Goal: Information Seeking & Learning: Learn about a topic

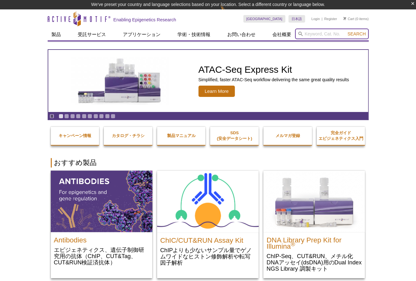
click at [327, 35] on input "search" at bounding box center [332, 34] width 74 height 11
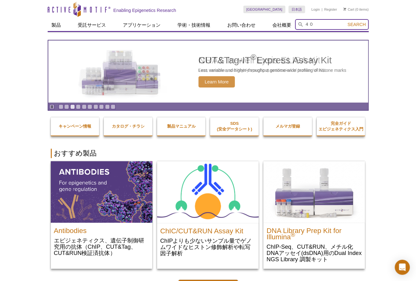
type input "４"
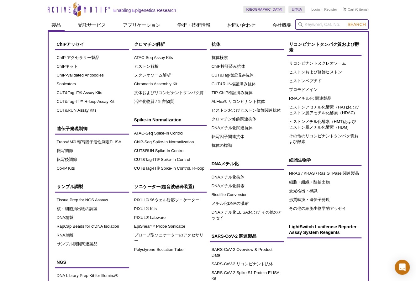
scroll to position [31, 0]
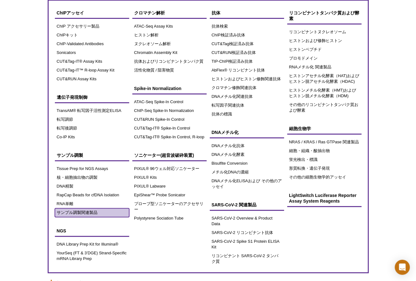
click at [71, 213] on link "サンプル調製関連製品" at bounding box center [92, 212] width 74 height 9
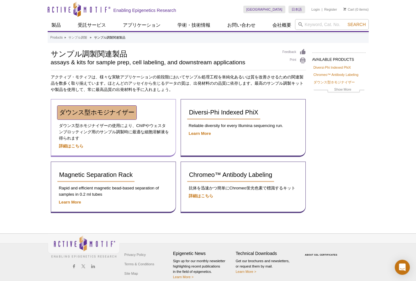
click at [92, 112] on span "ダウンス型ホモジナイザー" at bounding box center [96, 112] width 75 height 7
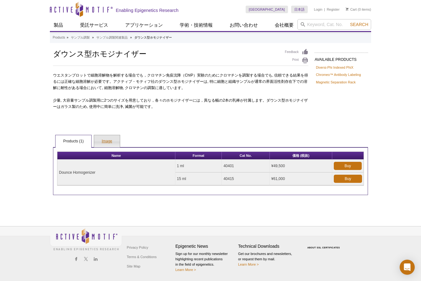
click at [107, 142] on link "Image" at bounding box center [106, 141] width 25 height 13
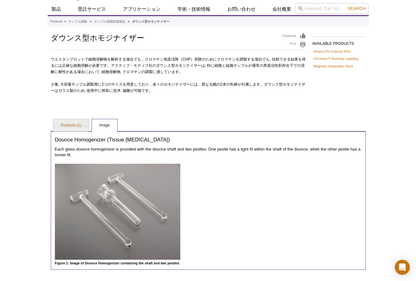
scroll to position [16, 0]
click at [77, 128] on link "Products (1)" at bounding box center [70, 126] width 35 height 13
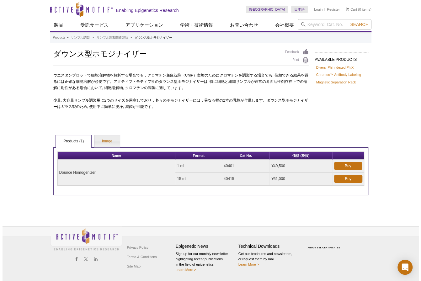
scroll to position [0, 0]
click at [226, 118] on p at bounding box center [180, 119] width 255 height 6
click at [392, 134] on div "Active Motif Logo Enabling Epigenetics Research 0 Search Skip to content Active…" at bounding box center [210, 140] width 421 height 281
click at [222, 117] on p at bounding box center [180, 119] width 255 height 6
drag, startPoint x: 60, startPoint y: 173, endPoint x: 106, endPoint y: 172, distance: 45.8
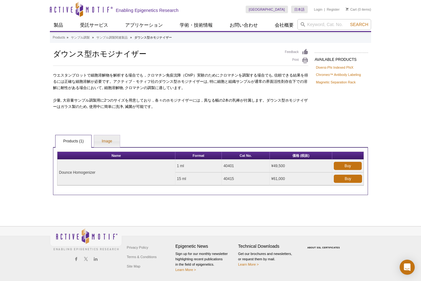
click at [106, 172] on td "Dounce Homogenizer" at bounding box center [116, 173] width 118 height 26
click at [99, 172] on td "Dounce Homogenizer" at bounding box center [116, 173] width 118 height 26
drag, startPoint x: 104, startPoint y: 172, endPoint x: 57, endPoint y: 170, distance: 47.1
click at [57, 170] on td "Dounce Homogenizer" at bounding box center [116, 173] width 118 height 26
copy td "Dounce Homogenizer"
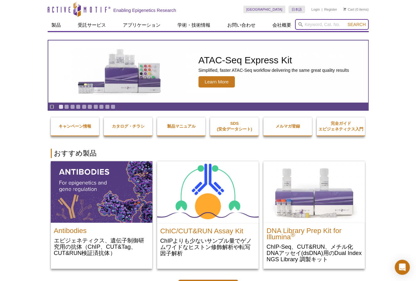
click at [309, 25] on input "search" at bounding box center [332, 24] width 74 height 11
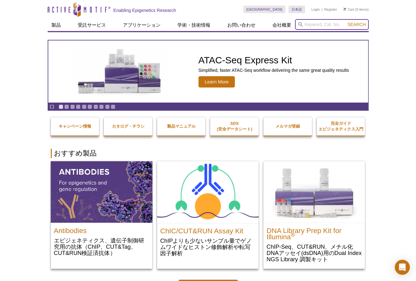
paste input "Dounce Homogenizer"
type input "Dounce Homogenizer"
click at [346, 22] on button "Search" at bounding box center [357, 25] width 22 height 6
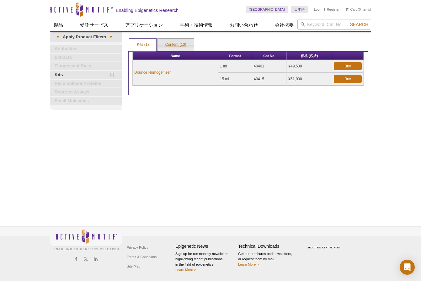
click at [180, 42] on link "Content (10)" at bounding box center [176, 45] width 36 height 13
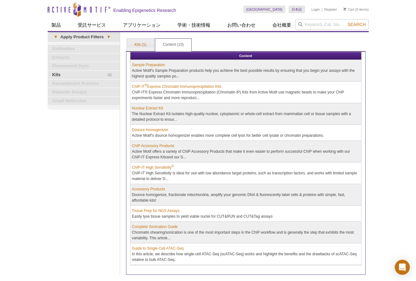
scroll to position [61, 0]
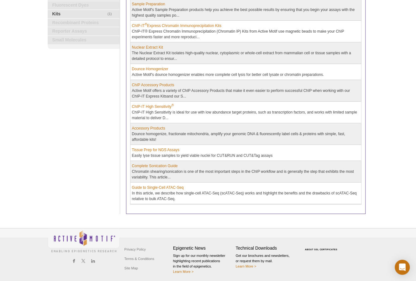
click at [414, 65] on div "Active Motif Logo Enabling Epigenetics Research 0 Search Skip to content Active…" at bounding box center [208, 111] width 416 height 344
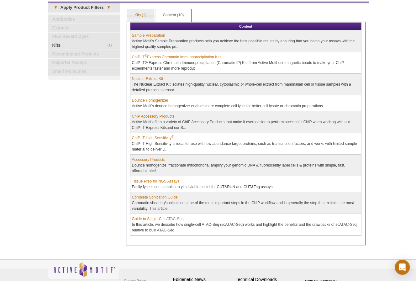
drag, startPoint x: 375, startPoint y: 67, endPoint x: 348, endPoint y: 63, distance: 27.2
click at [375, 67] on div "Active Motif Logo Enabling Epigenetics Research 0 Search Skip to content Active…" at bounding box center [208, 143] width 416 height 344
click at [161, 56] on link "ChIP-IT ® Express Chromatin Immunoprecipitation Kits" at bounding box center [176, 57] width 89 height 6
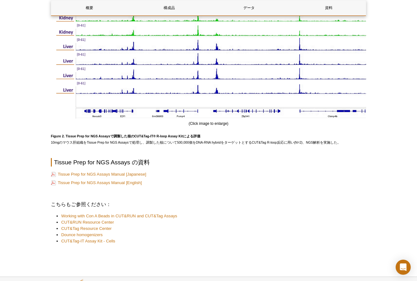
scroll to position [660, 0]
click at [117, 177] on link "Tissue Prep for NGS Assays Manual [Japanese]" at bounding box center [98, 174] width 95 height 6
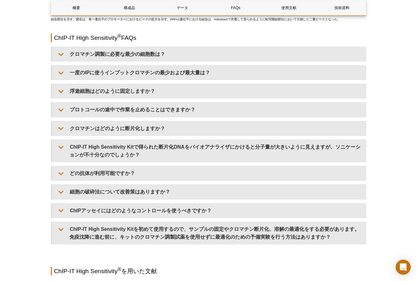
scroll to position [1742, 0]
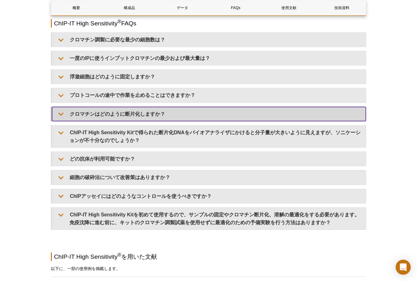
click at [116, 121] on summary "クロマチンはどのように断片化しますか？" at bounding box center [208, 114] width 313 height 14
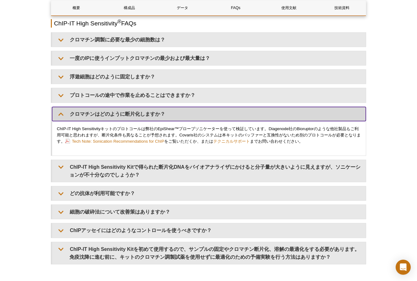
scroll to position [1771, 0]
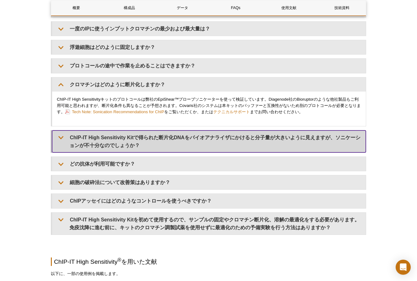
click at [88, 152] on summary "ChIP-IT High Sensitivity Kitで得られた断片化DNAをバイオアナライザにかけると分子量が大きいように見えますが、ソニケーションが不十…" at bounding box center [208, 141] width 313 height 22
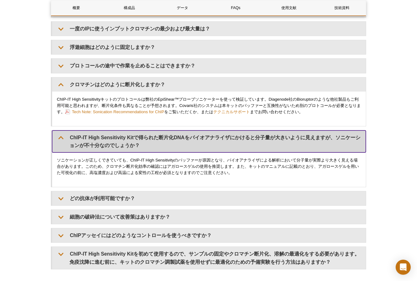
scroll to position [1827, 0]
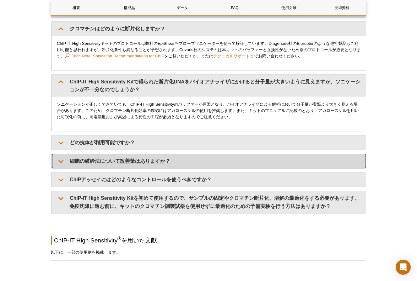
click at [110, 168] on summary "細胞の破砕法について改善策はありますか？" at bounding box center [208, 161] width 313 height 14
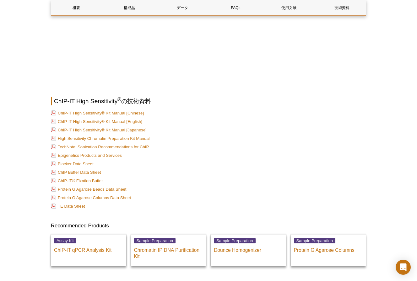
scroll to position [2316, 0]
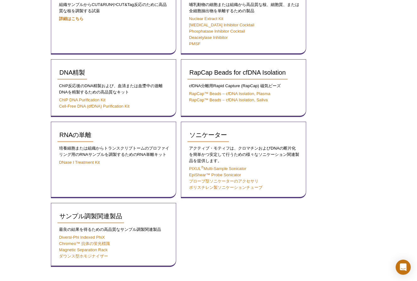
scroll to position [157, 0]
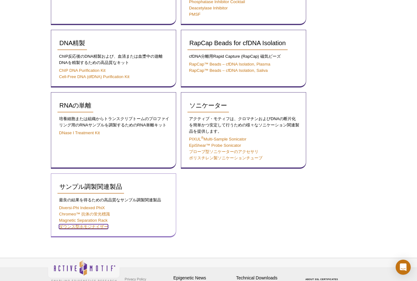
click at [95, 226] on link "ダウンス型ホモジナイザー" at bounding box center [83, 226] width 49 height 5
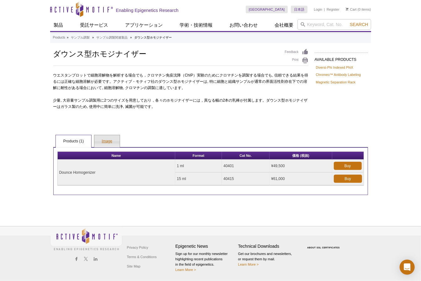
click at [104, 148] on link "Image" at bounding box center [106, 141] width 25 height 13
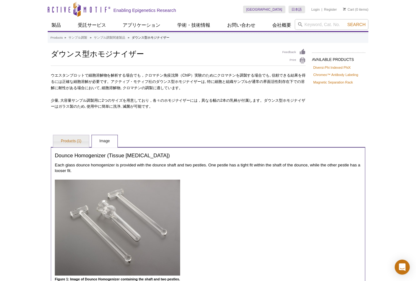
scroll to position [31, 0]
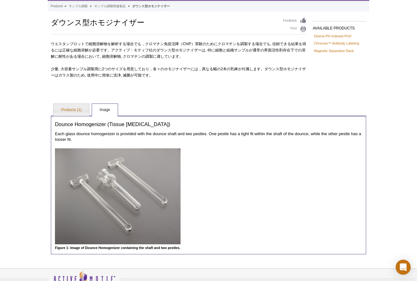
click at [119, 190] on img at bounding box center [117, 196] width 125 height 96
click at [23, 72] on div "Active Motif Logo Enabling Epigenetics Research 0 Search Skip to content Active…" at bounding box center [208, 146] width 417 height 355
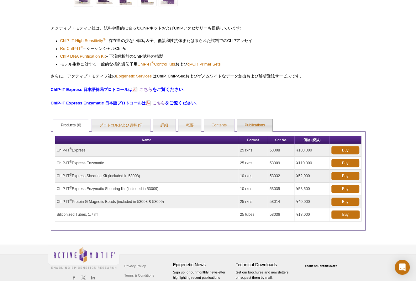
scroll to position [172, 0]
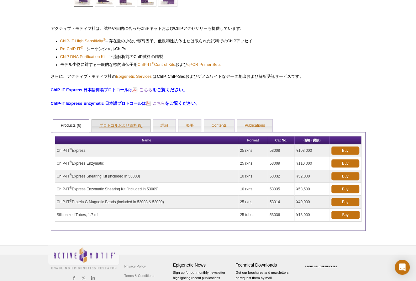
click at [129, 123] on link "プロトコルおよび資料 (9)" at bounding box center [121, 126] width 58 height 13
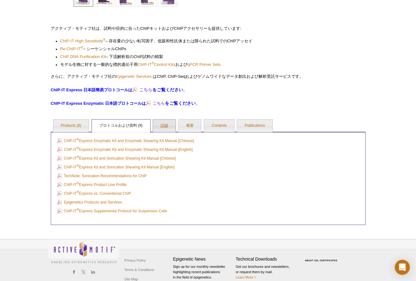
click at [161, 125] on link "詳細" at bounding box center [164, 126] width 23 height 13
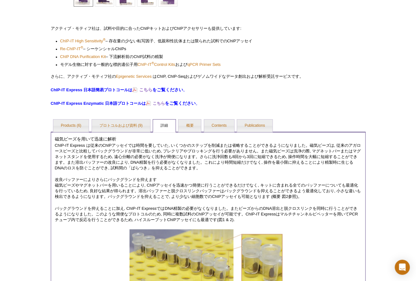
drag, startPoint x: 40, startPoint y: 21, endPoint x: 42, endPoint y: 18, distance: 4.1
click at [40, 21] on div "Active Motif Logo Enabling Epigenetics Research 0 Search Skip to content Active…" at bounding box center [208, 225] width 416 height 795
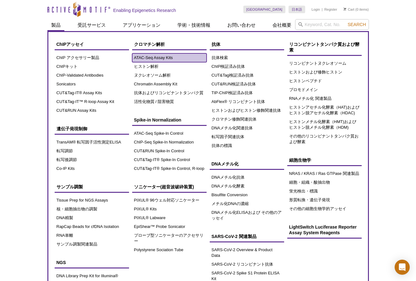
click at [144, 59] on link "ATAC-Seq Assay Kits" at bounding box center [169, 57] width 74 height 9
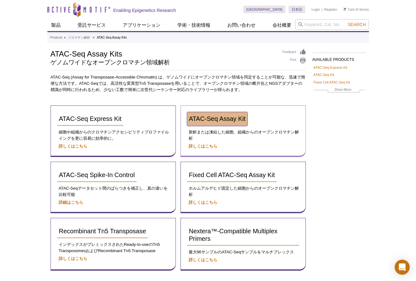
click at [214, 118] on span "ATAC-Seq Assay Kit" at bounding box center [217, 118] width 56 height 7
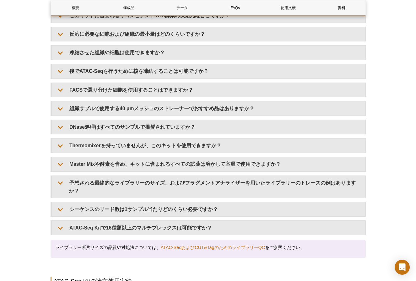
scroll to position [1151, 0]
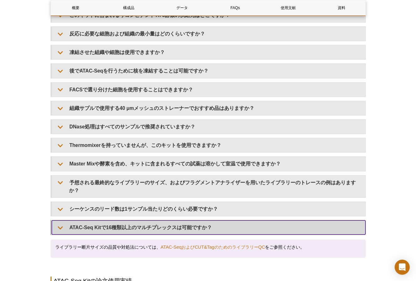
click at [125, 220] on summary "ATAC-Seq Kitで16種類以上のマルチプレックスは可能ですか？" at bounding box center [208, 227] width 313 height 14
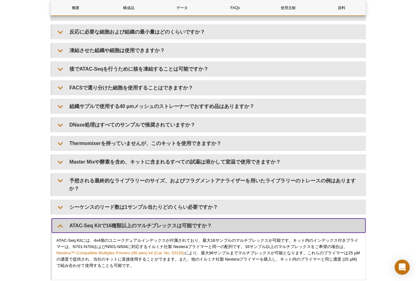
scroll to position [1153, 0]
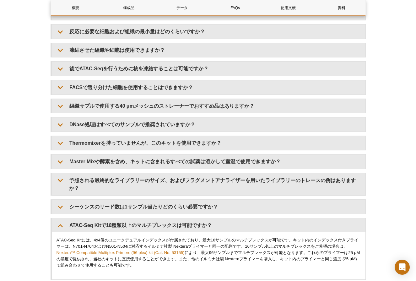
drag, startPoint x: 26, startPoint y: 26, endPoint x: 12, endPoint y: 61, distance: 37.3
drag, startPoint x: 402, startPoint y: 46, endPoint x: 368, endPoint y: 12, distance: 47.9
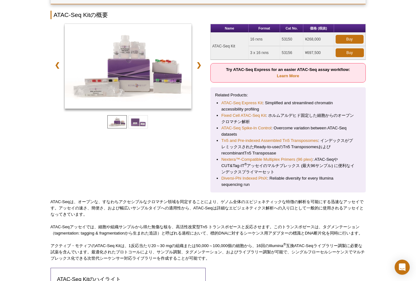
scroll to position [86, 0]
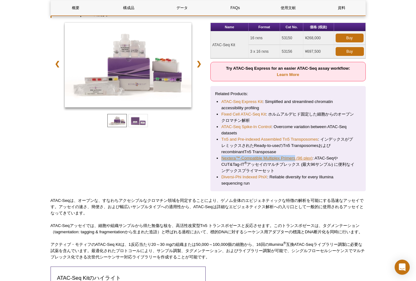
drag, startPoint x: 221, startPoint y: 158, endPoint x: 295, endPoint y: 158, distance: 74.0
click at [295, 158] on ul "ATAC-Seq Express Kit : Simplified and streamlined chromatin accessibility profi…" at bounding box center [285, 142] width 140 height 88
copy link "Nextera™-Compatible Multiplex Primers"
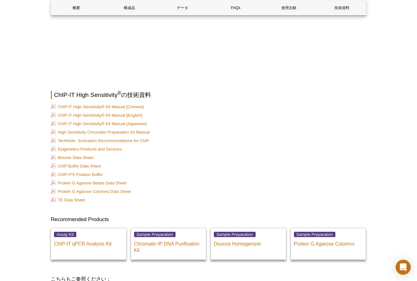
drag, startPoint x: 29, startPoint y: 14, endPoint x: 50, endPoint y: 2, distance: 25.0
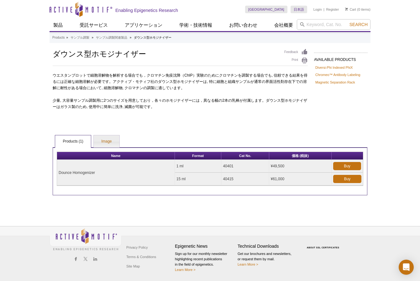
drag, startPoint x: 30, startPoint y: 45, endPoint x: 99, endPoint y: 11, distance: 77.6
click at [30, 45] on div "Active Motif Logo Enabling Epigenetics Research 0 Search Skip to content Active…" at bounding box center [210, 140] width 420 height 281
